Goal: Task Accomplishment & Management: Manage account settings

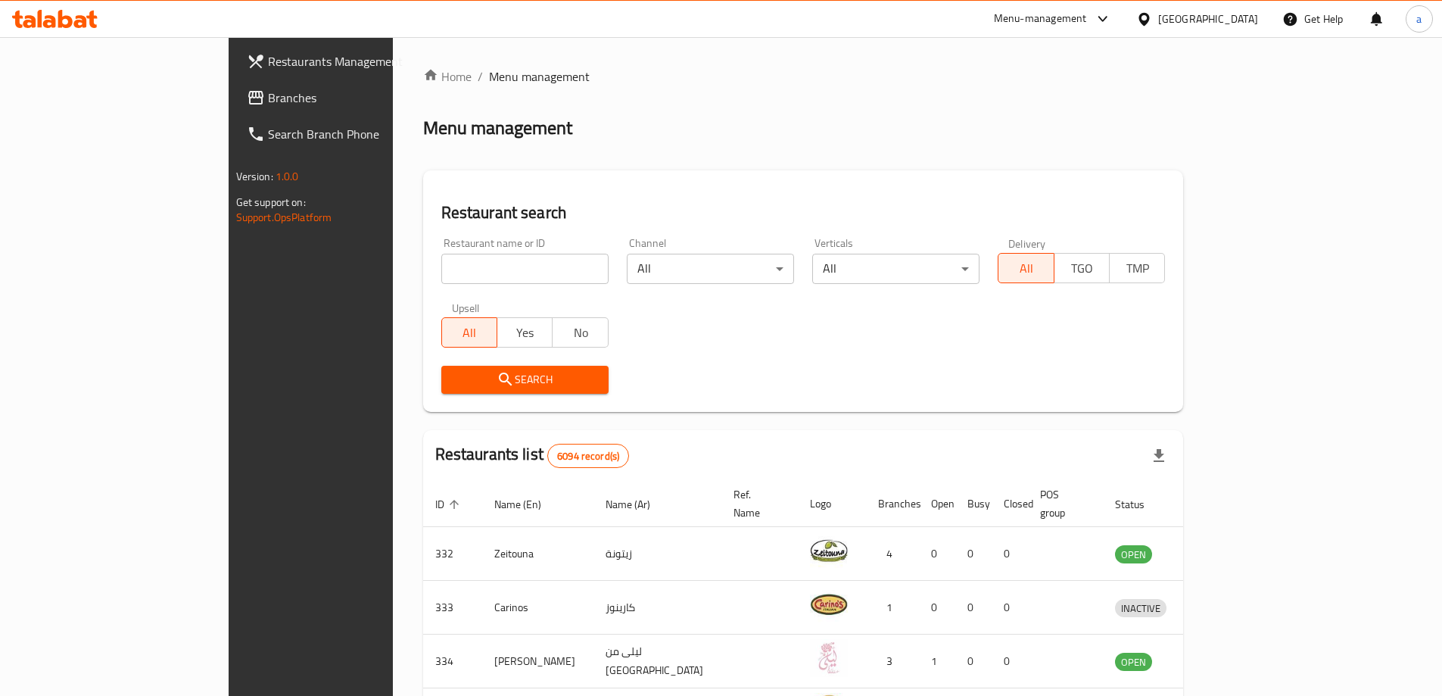
click at [268, 98] on span "Branches" at bounding box center [362, 98] width 189 height 18
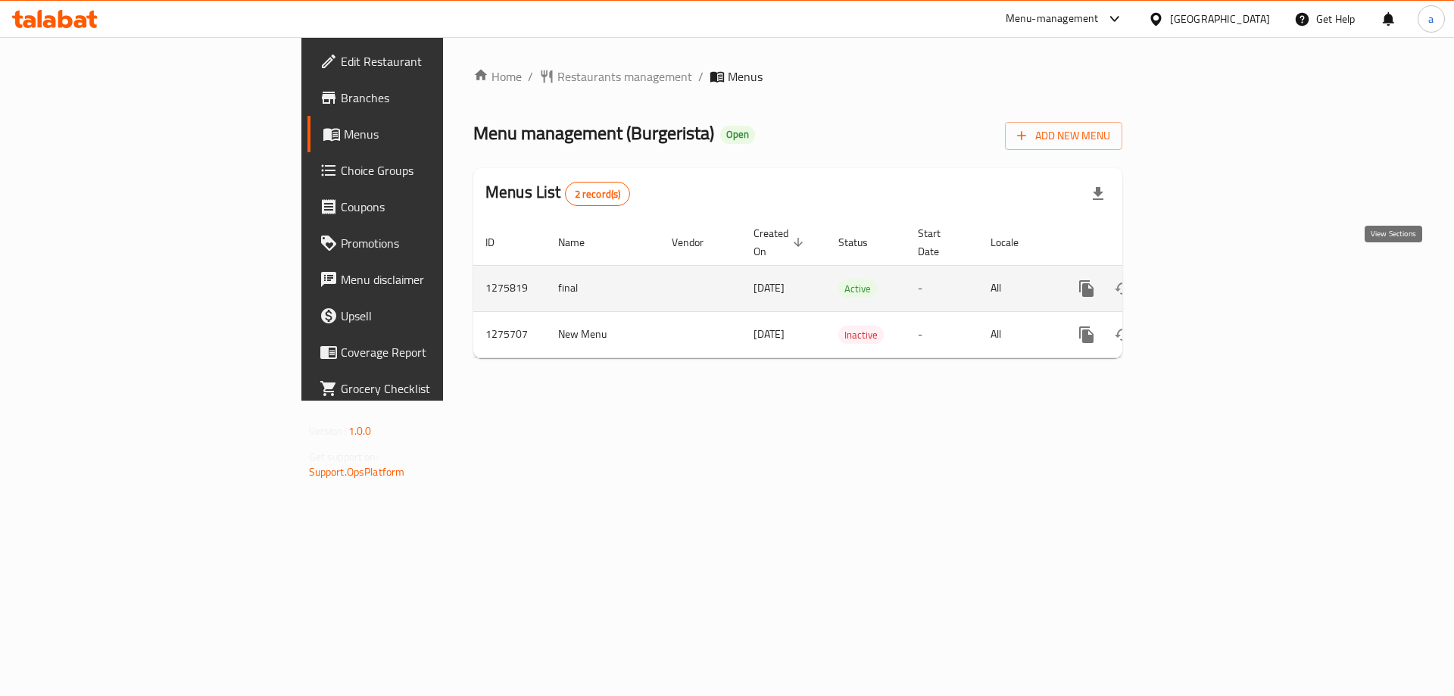
click at [1202, 282] on icon "enhanced table" at bounding box center [1196, 289] width 14 height 14
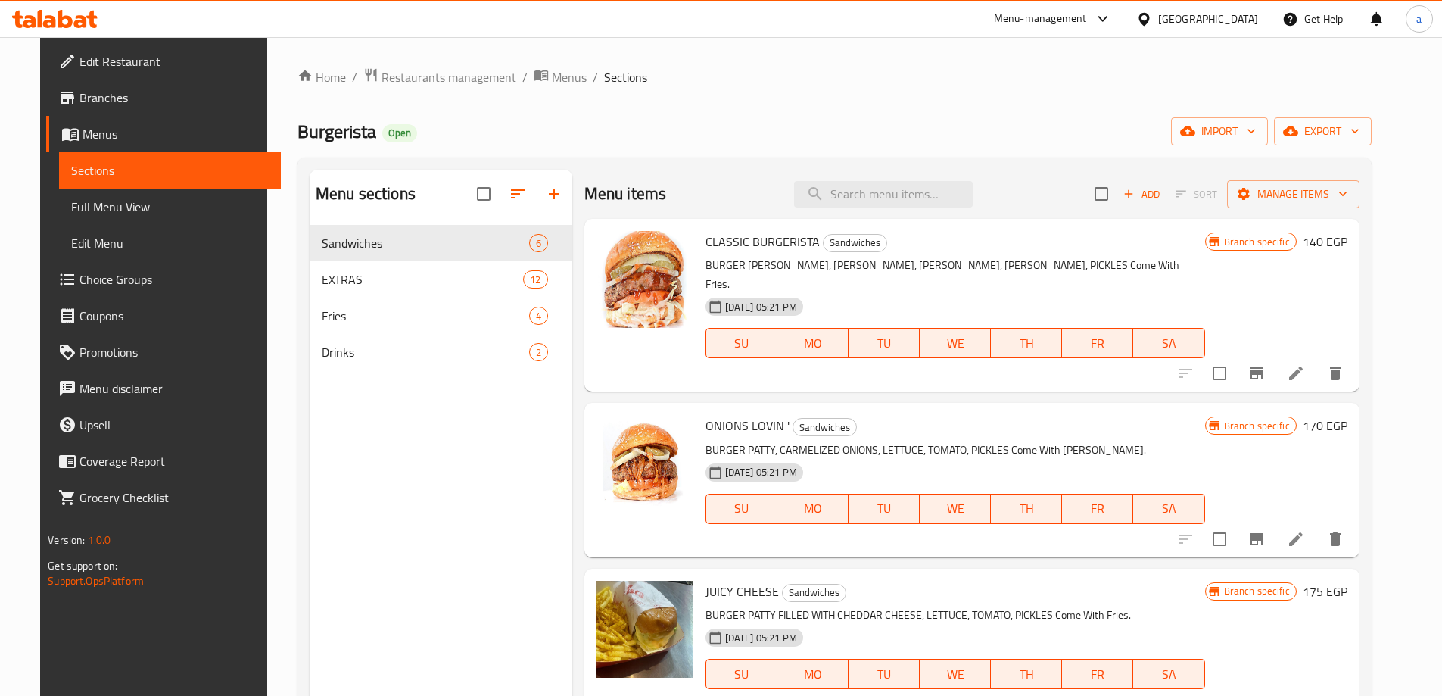
click at [372, 423] on div "Menu sections Sandwiches 6 EXTRAS 12 Fries 4 Drinks 2" at bounding box center [441, 518] width 263 height 696
click at [485, 409] on div "Menu sections Sandwiches 6 EXTRAS 12 Fries 4 Drinks 2" at bounding box center [441, 518] width 263 height 696
click at [74, 201] on span "Full Menu View" at bounding box center [170, 207] width 198 height 18
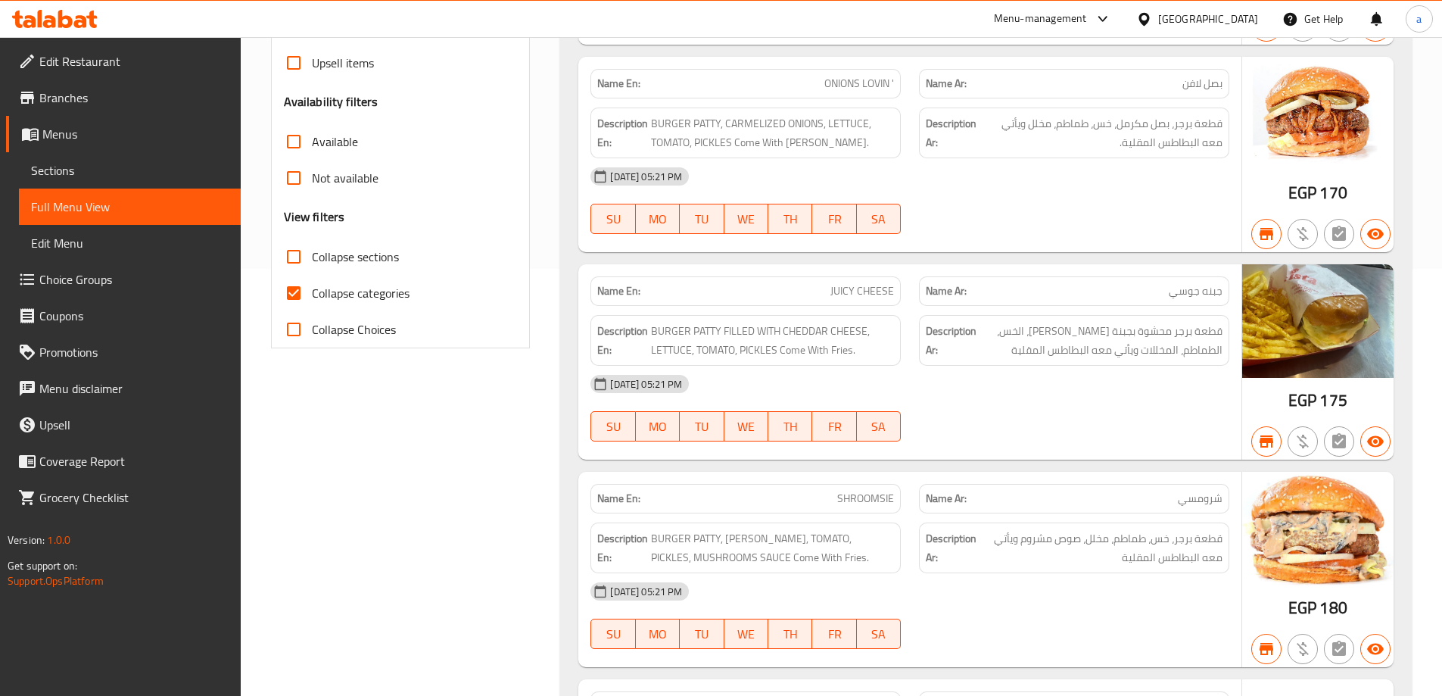
scroll to position [454, 0]
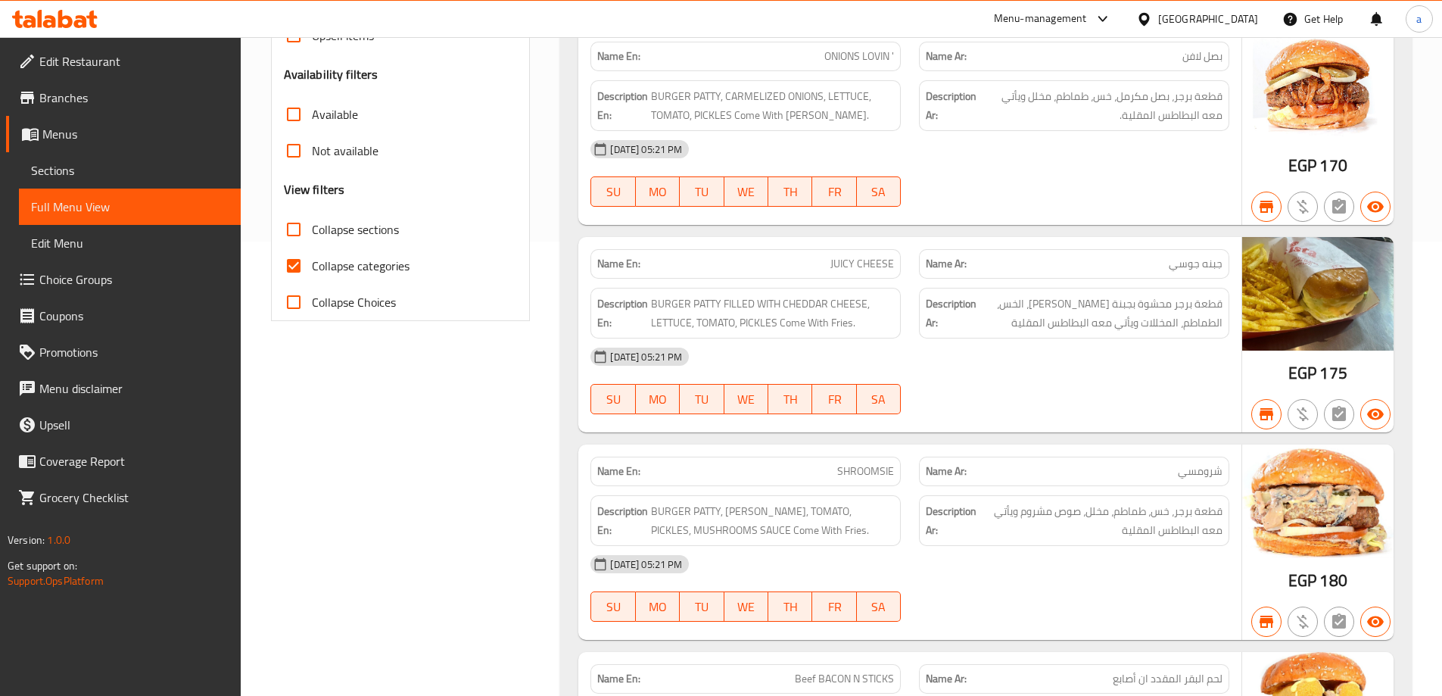
click at [380, 270] on span "Collapse categories" at bounding box center [361, 266] width 98 height 18
click at [312, 270] on input "Collapse categories" at bounding box center [294, 266] width 36 height 36
checkbox input "false"
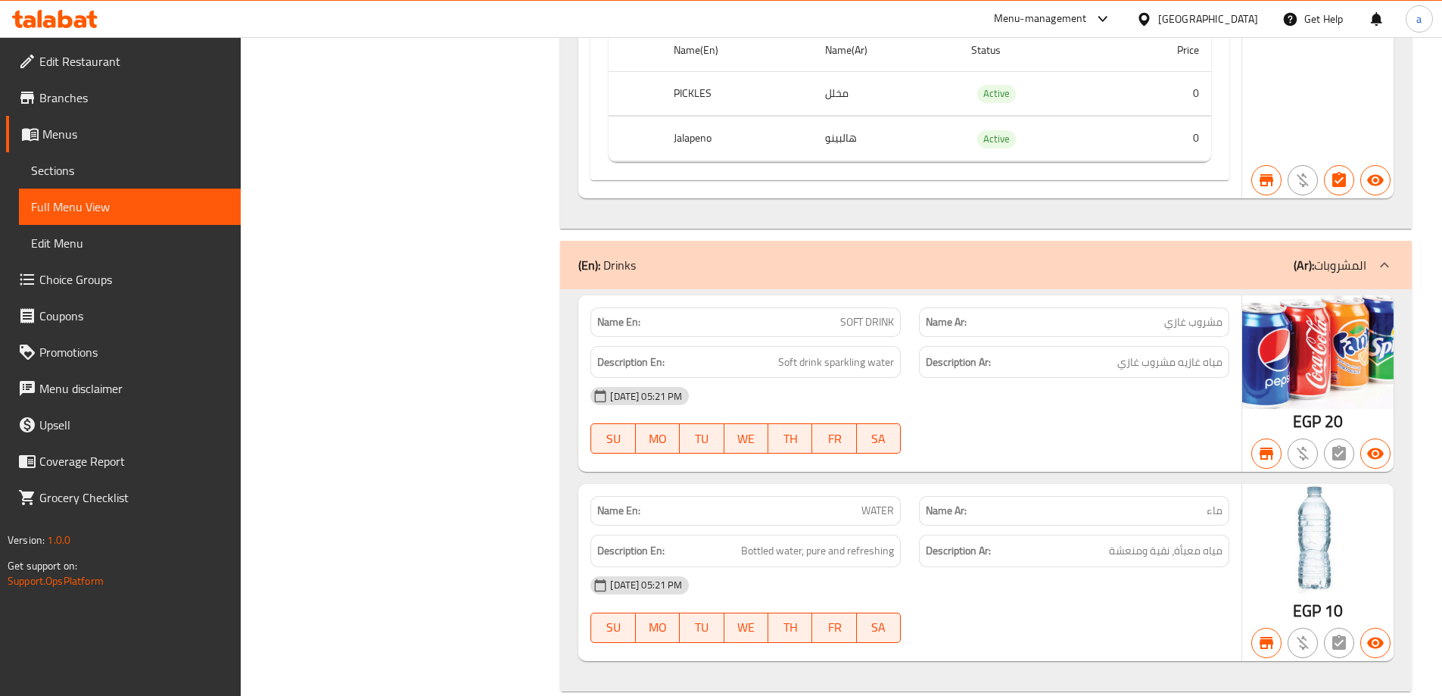
scroll to position [5461, 0]
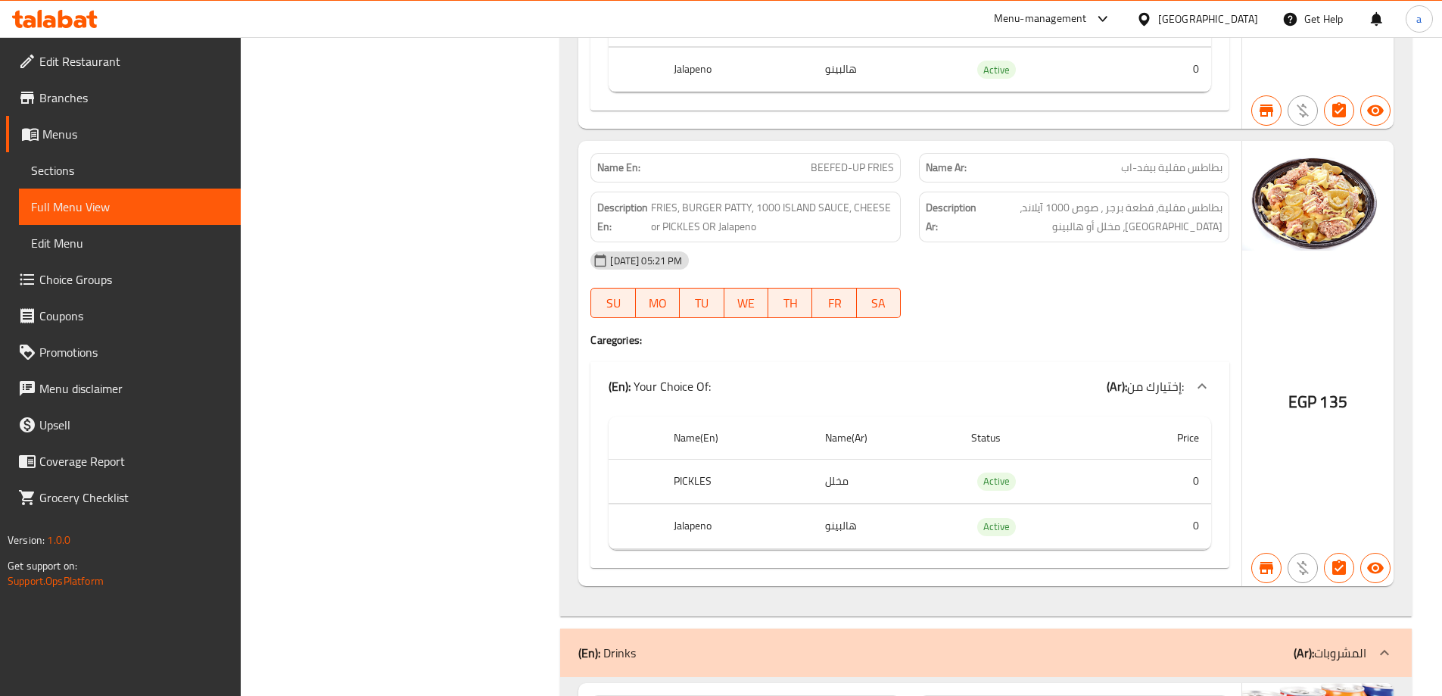
scroll to position [4629, 0]
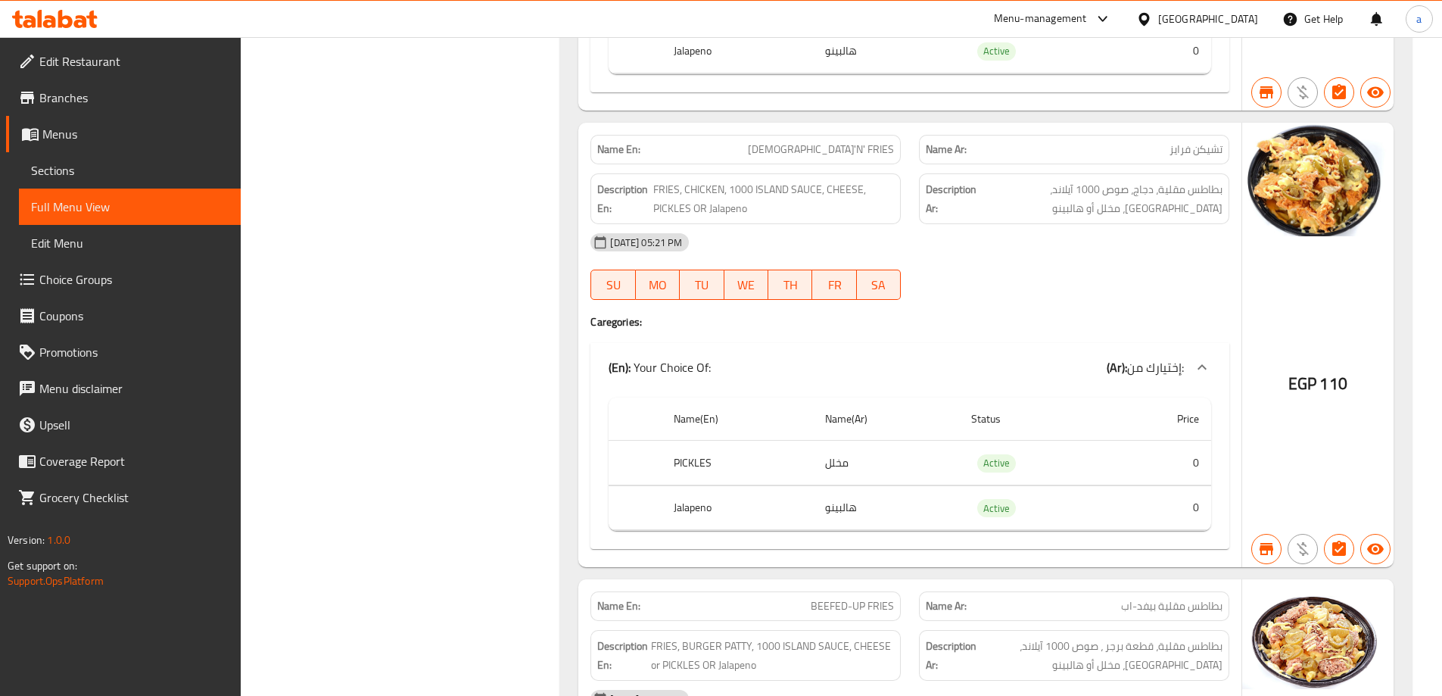
click at [89, 102] on span "Branches" at bounding box center [133, 98] width 189 height 18
